Goal: Information Seeking & Learning: Learn about a topic

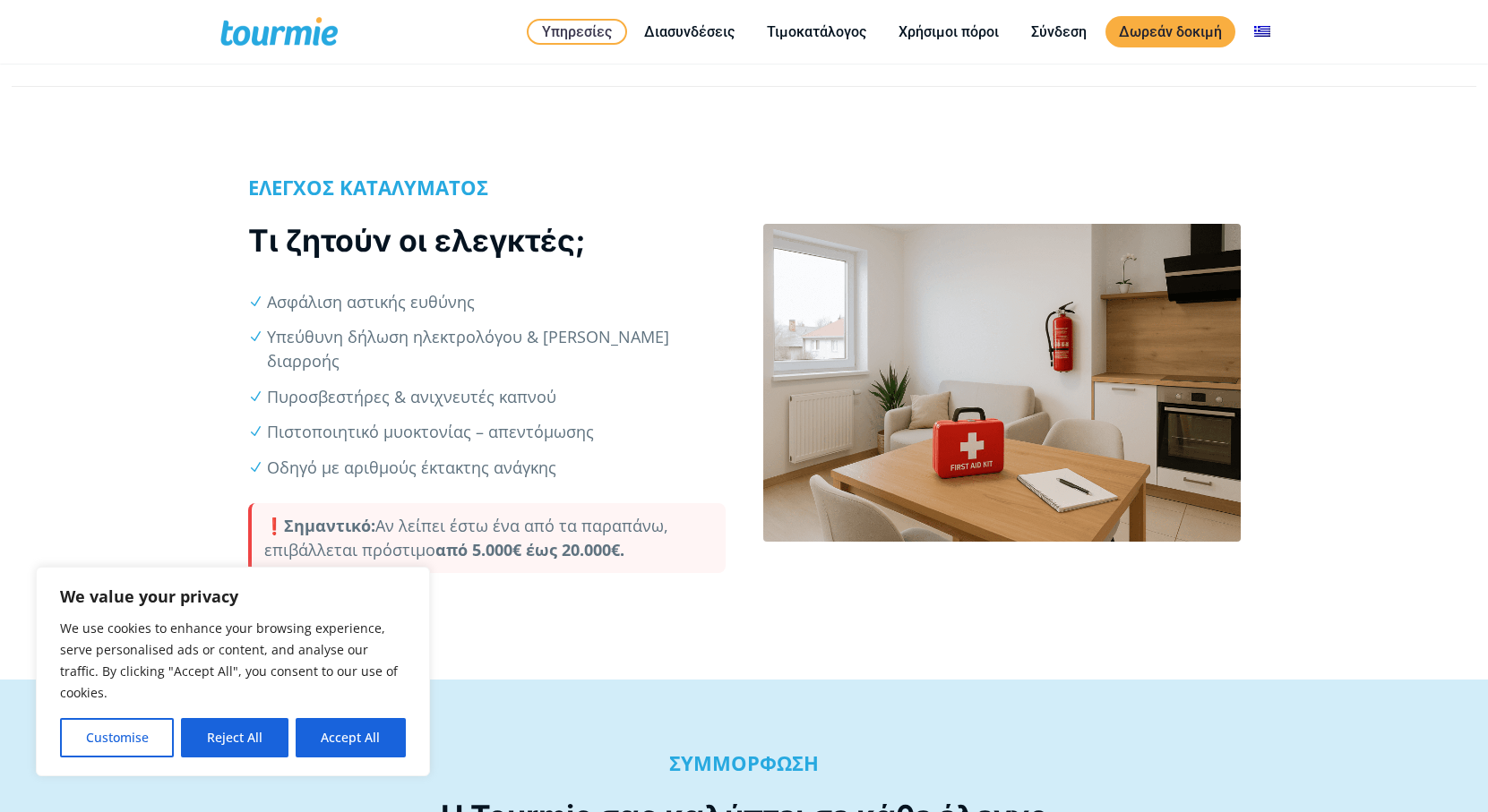
scroll to position [387, 0]
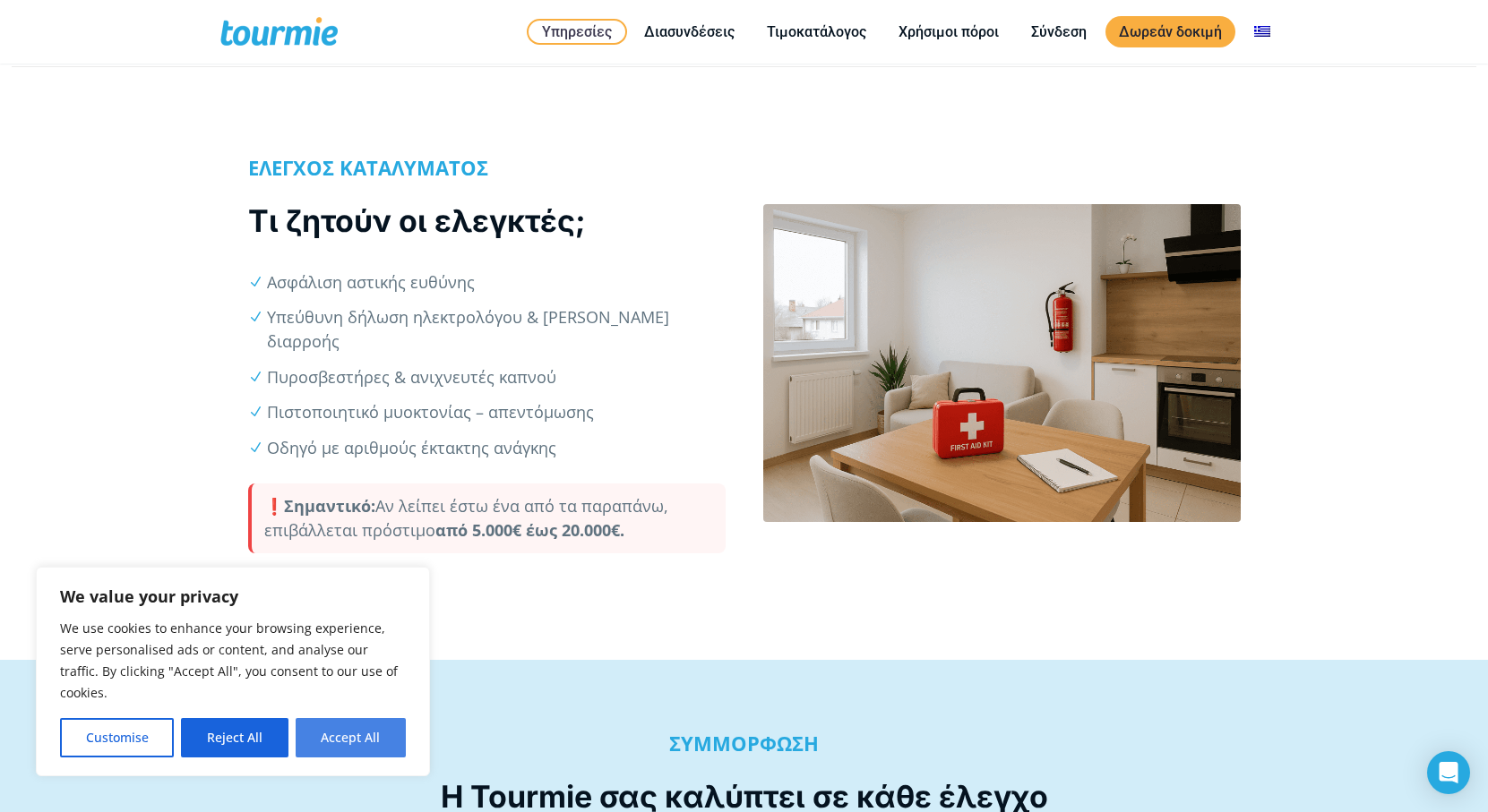
click at [378, 740] on button "Accept All" at bounding box center [351, 738] width 111 height 40
checkbox input "true"
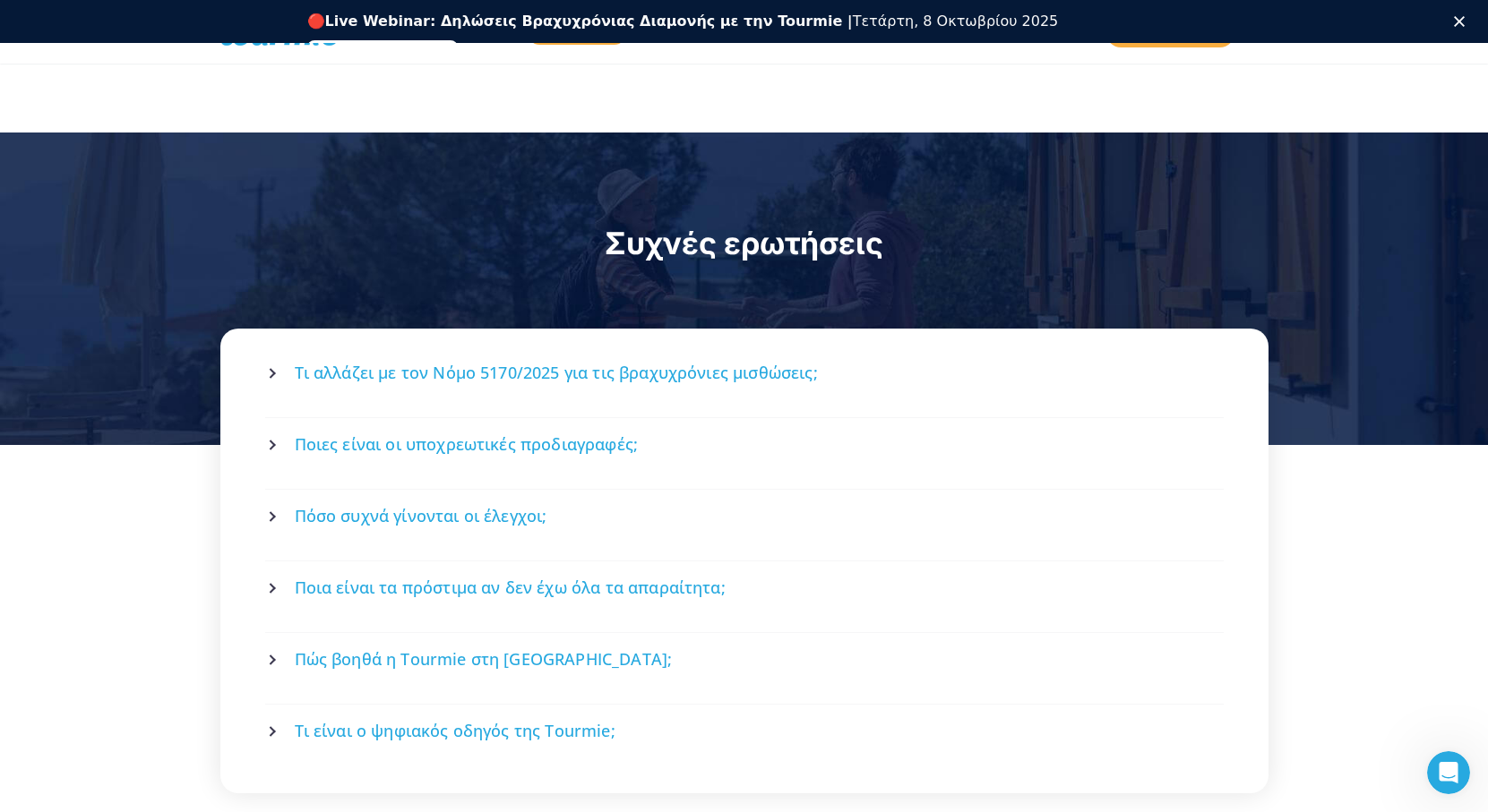
scroll to position [2268, 0]
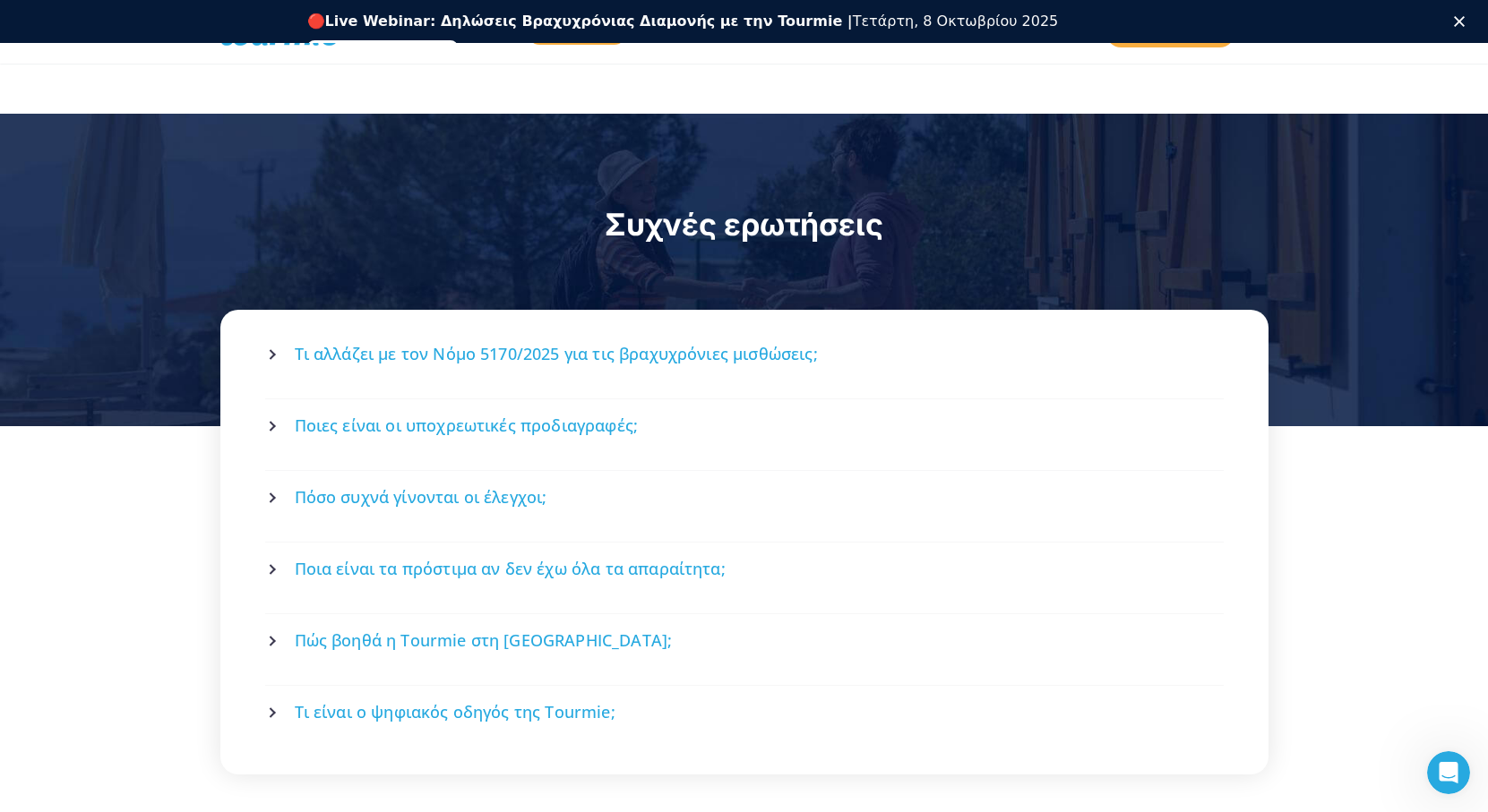
click at [472, 487] on span "Πόσο συχνά γίνονται οι έλεγχοι;" at bounding box center [421, 498] width 252 height 23
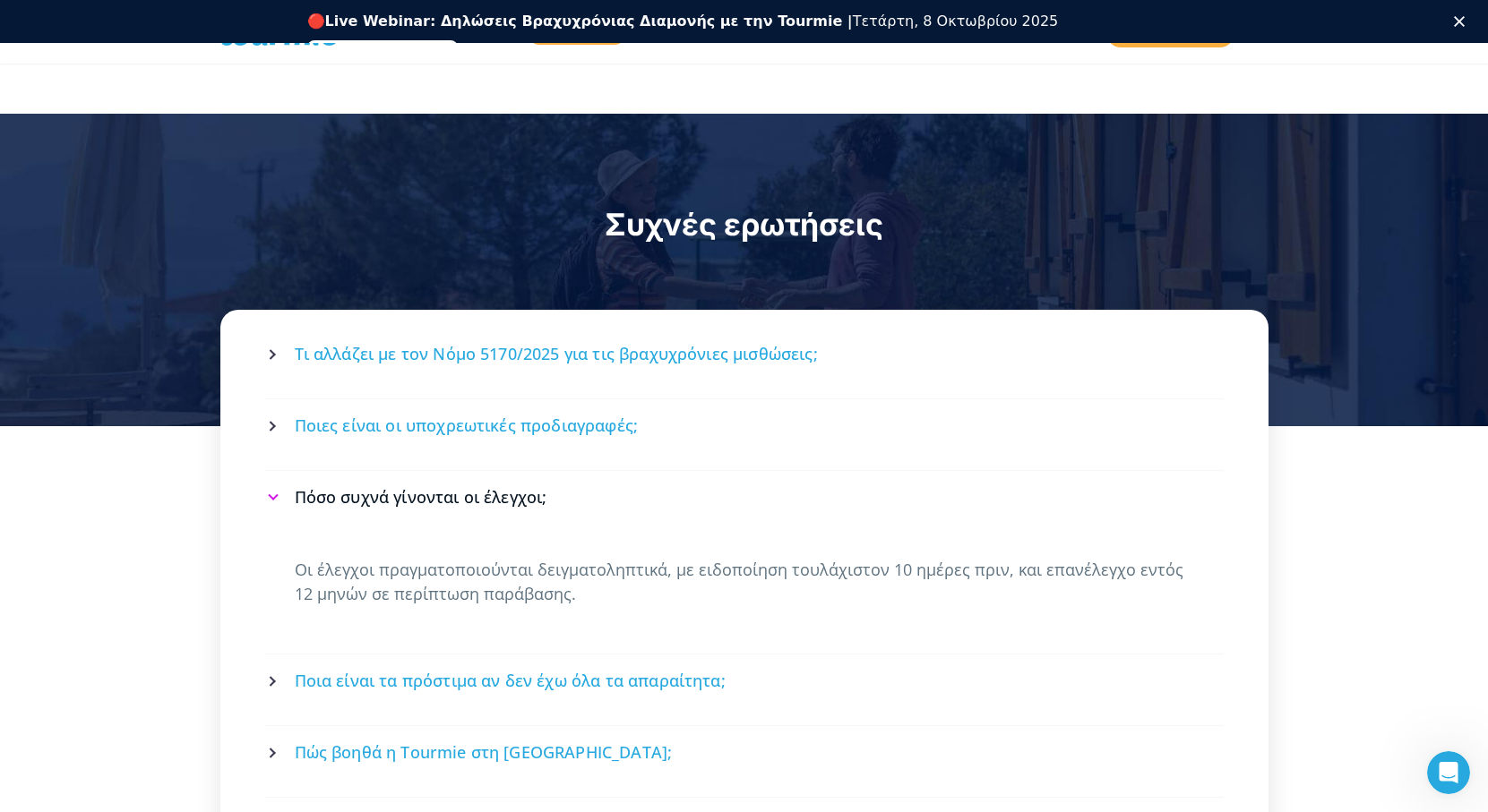
click at [271, 492] on icon at bounding box center [272, 497] width 10 height 10
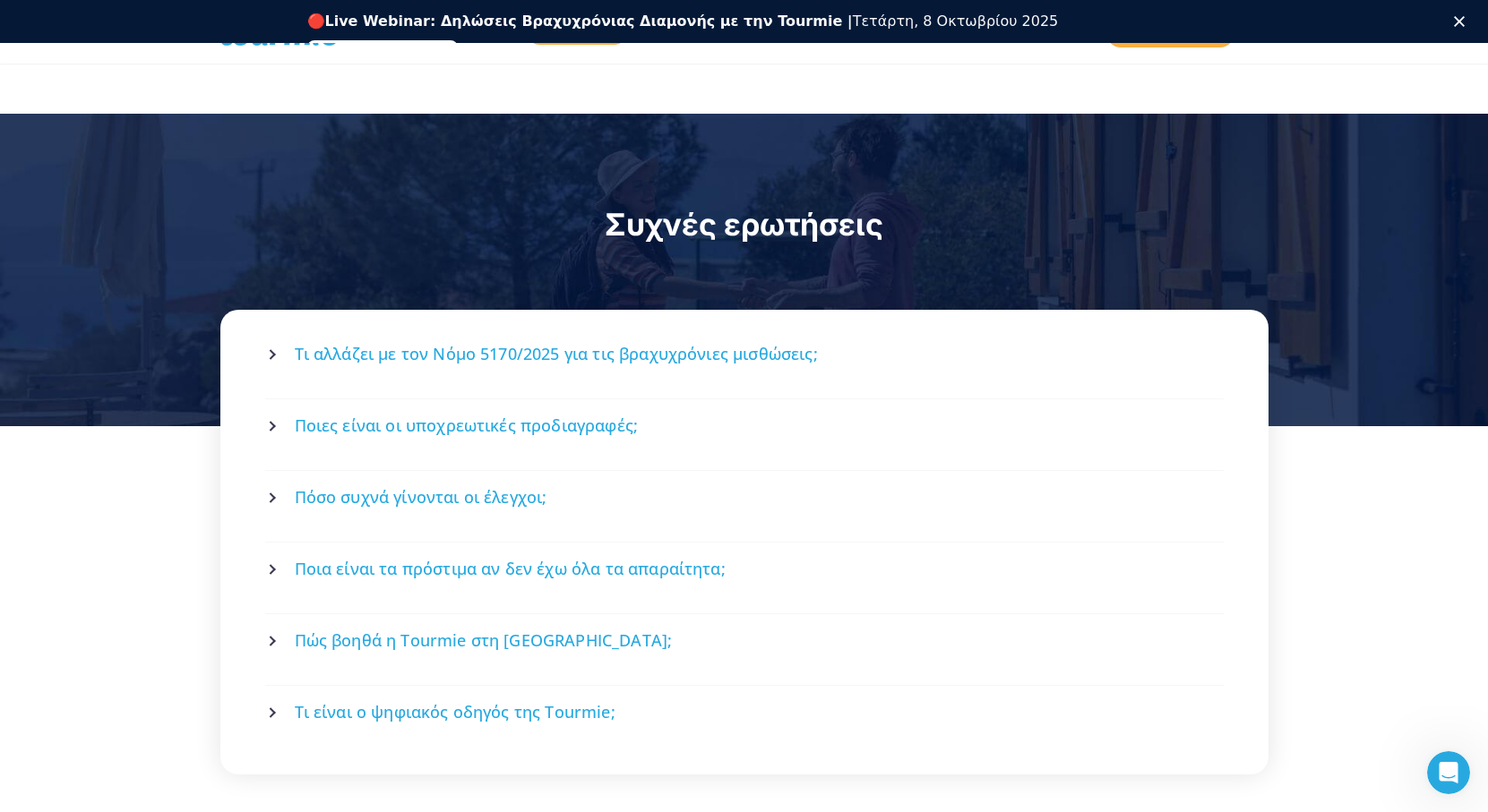
click at [269, 421] on icon at bounding box center [272, 425] width 10 height 10
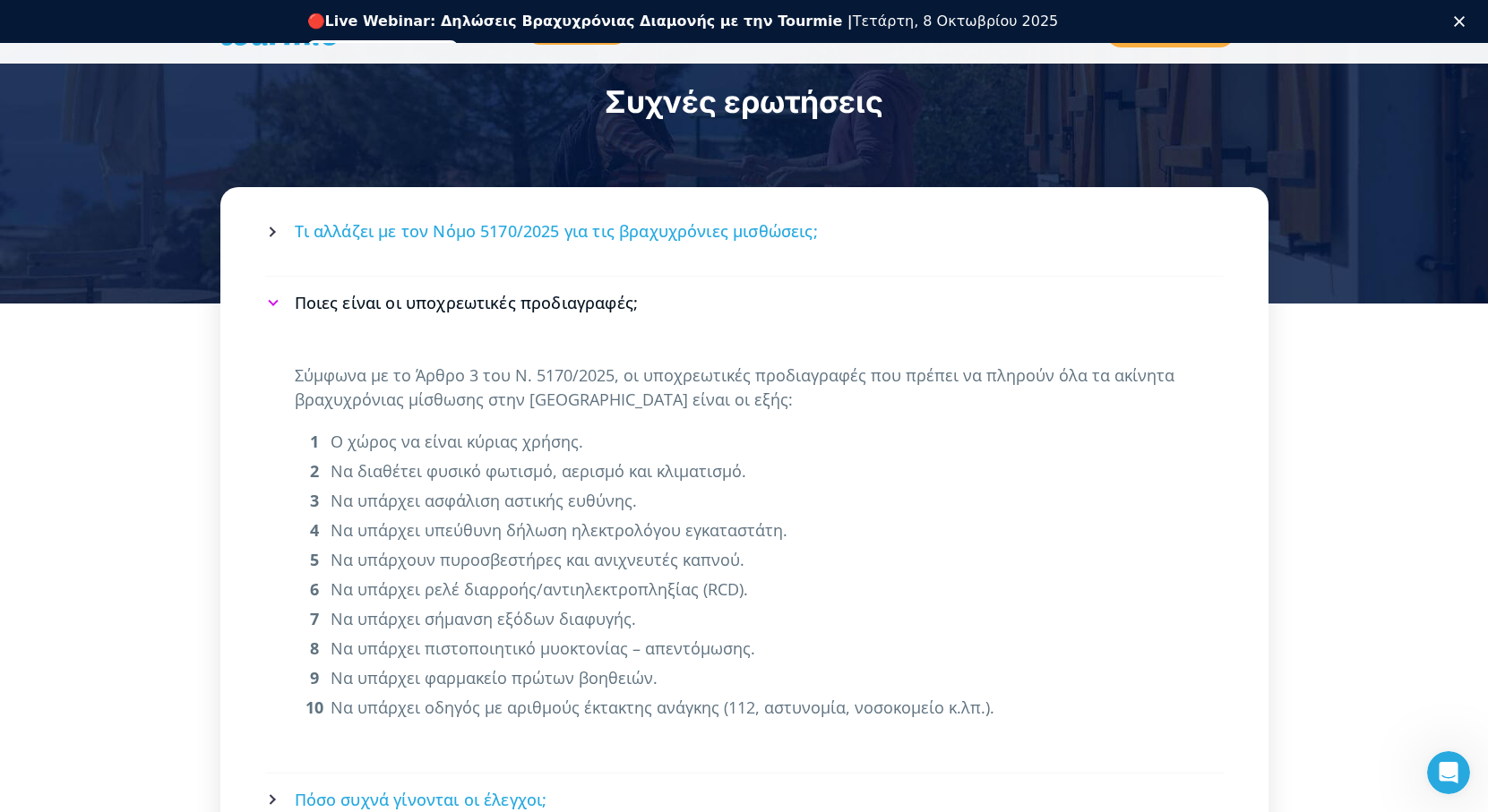
scroll to position [2393, 0]
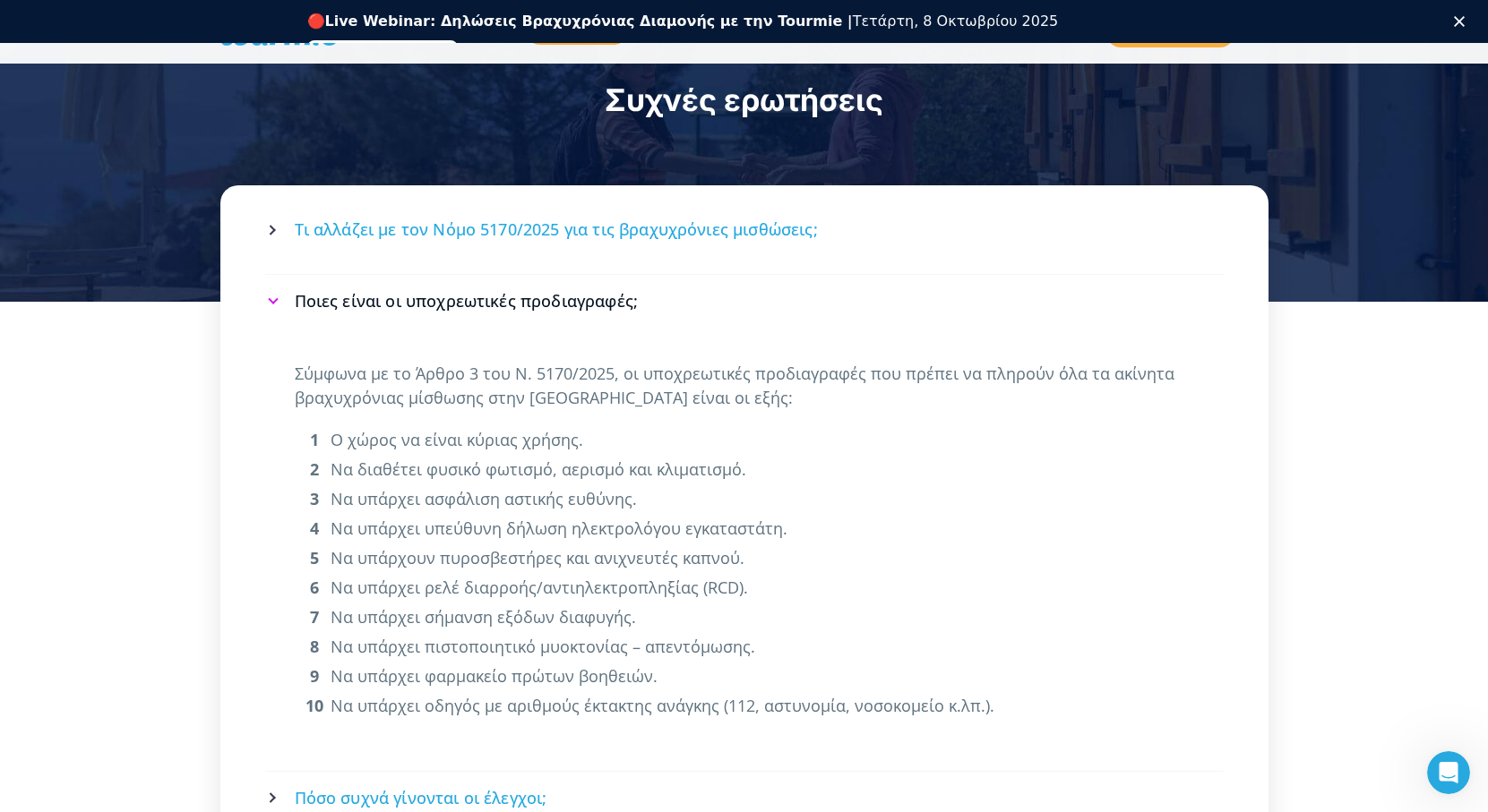
click at [270, 297] on icon at bounding box center [272, 302] width 10 height 10
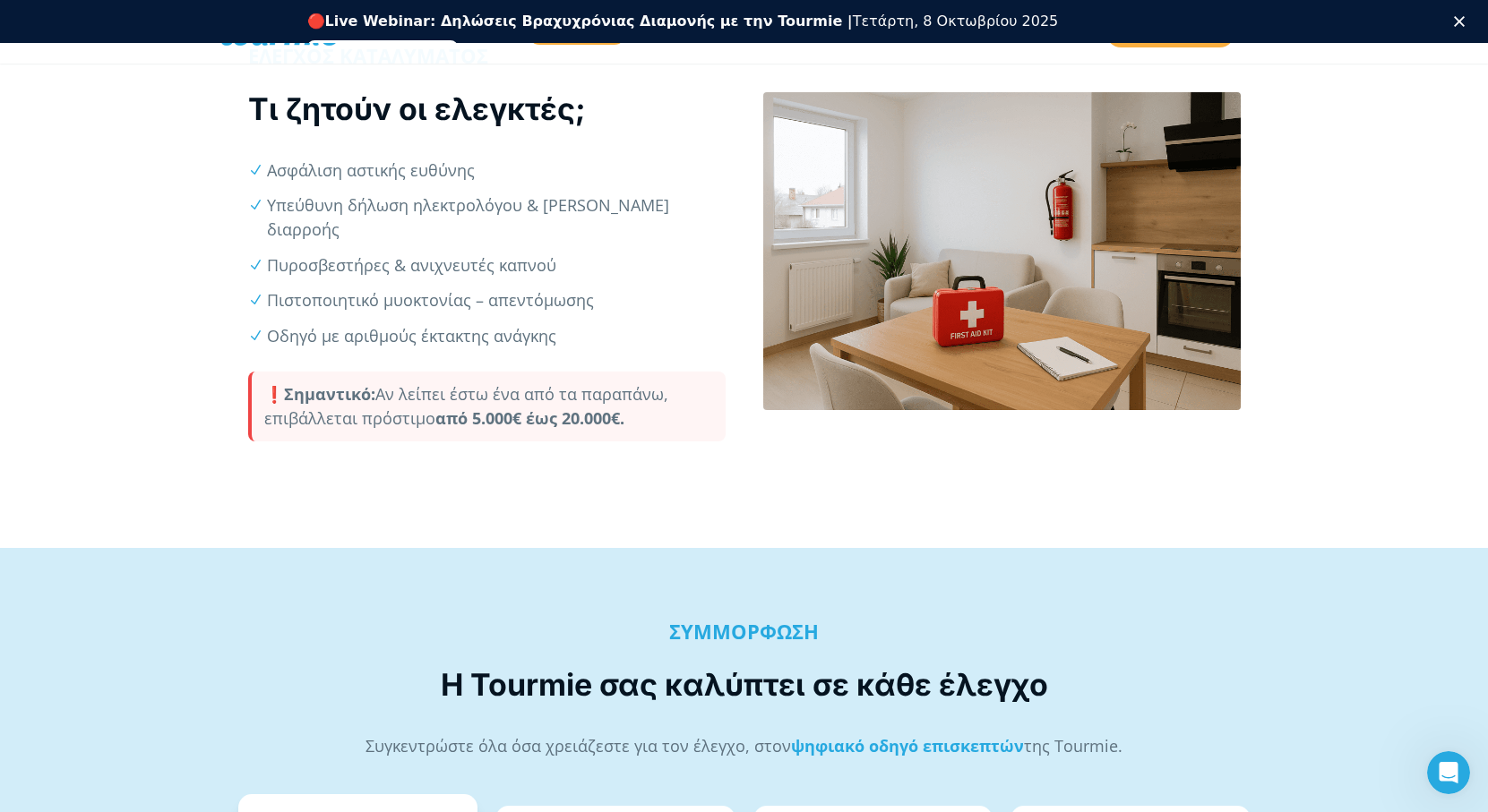
scroll to position [0, 0]
